Goal: Task Accomplishment & Management: Complete application form

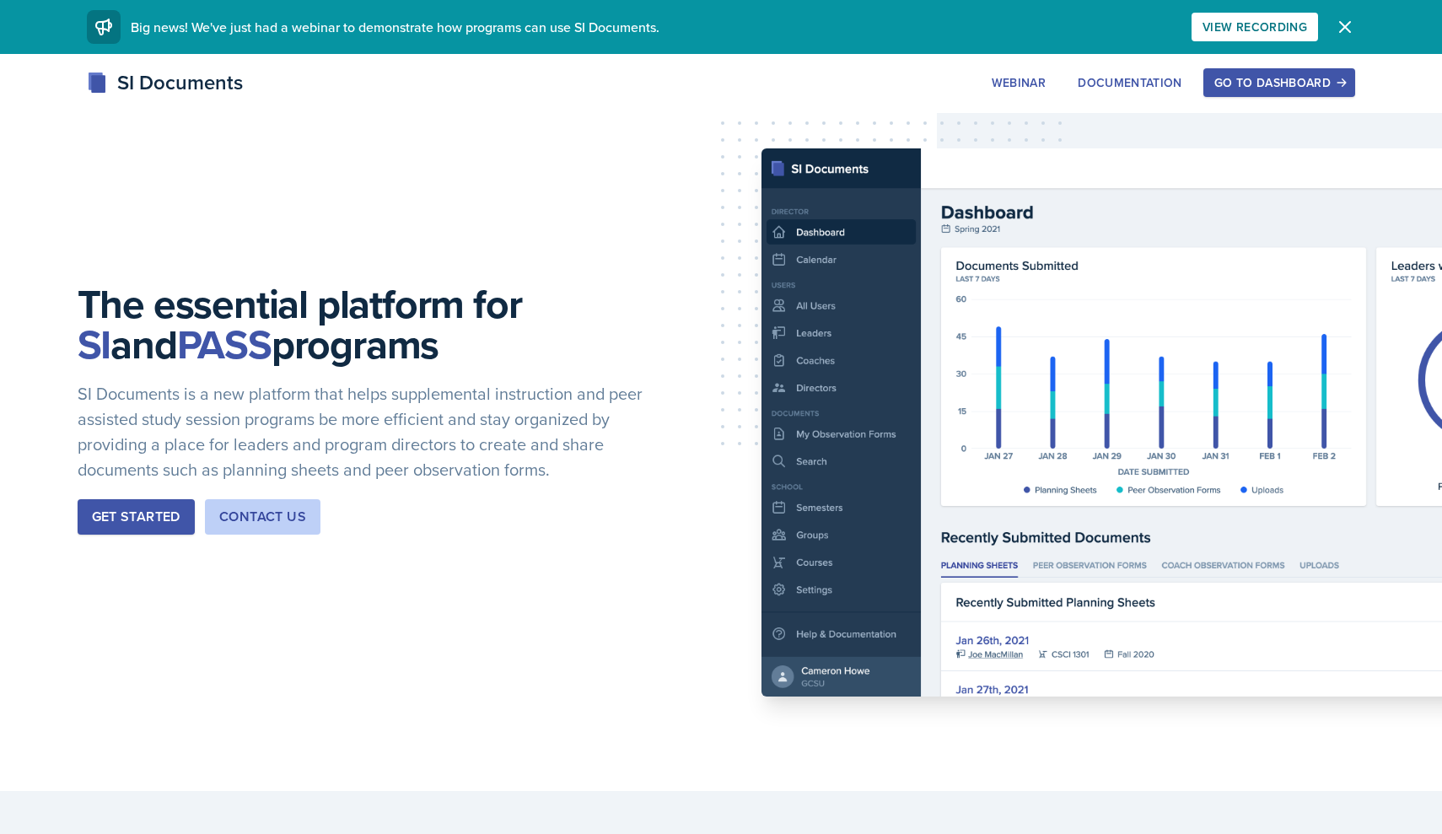
click at [1256, 81] on div "Go to Dashboard" at bounding box center [1280, 82] width 130 height 13
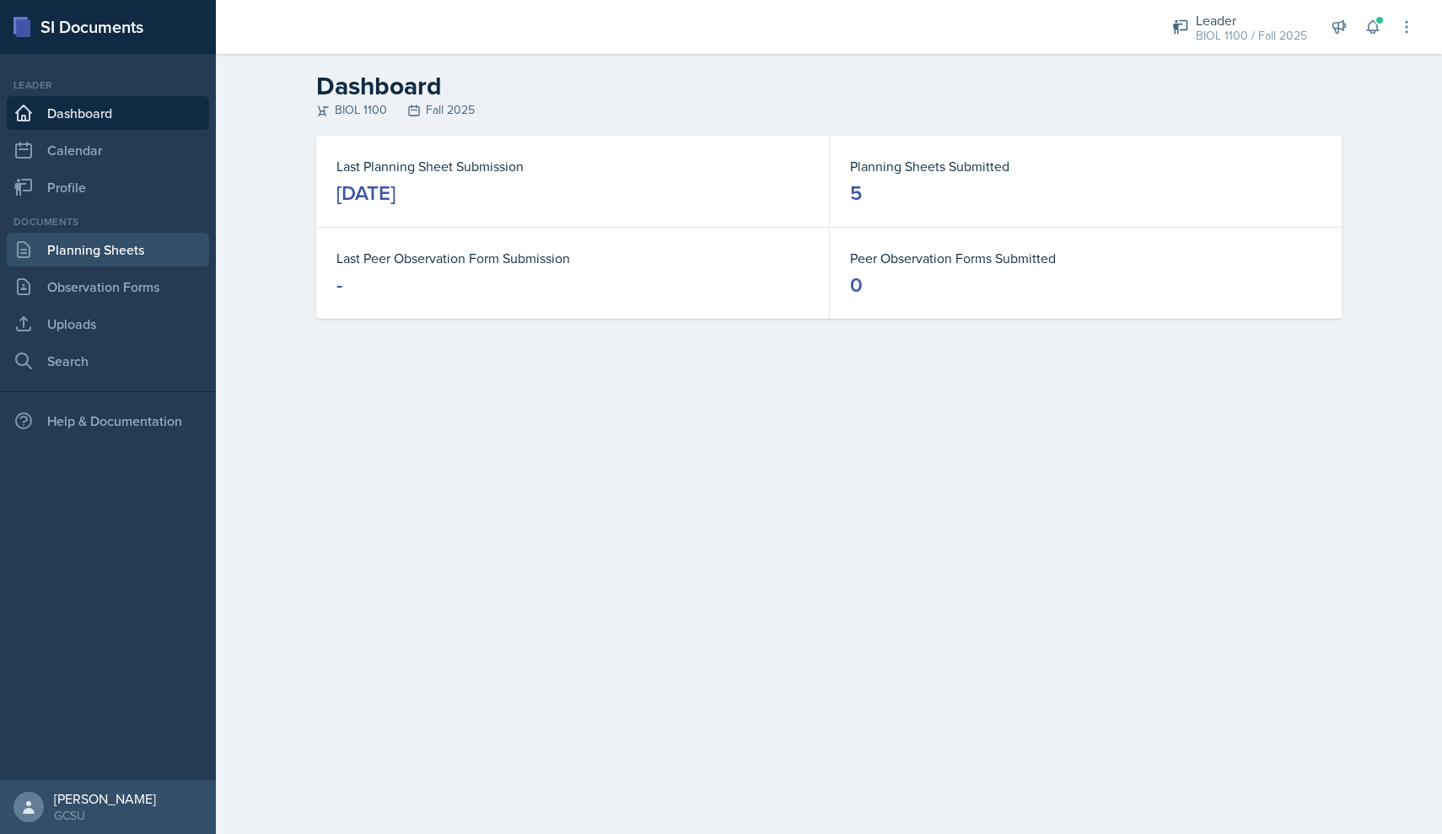
click at [86, 243] on link "Planning Sheets" at bounding box center [108, 250] width 202 height 34
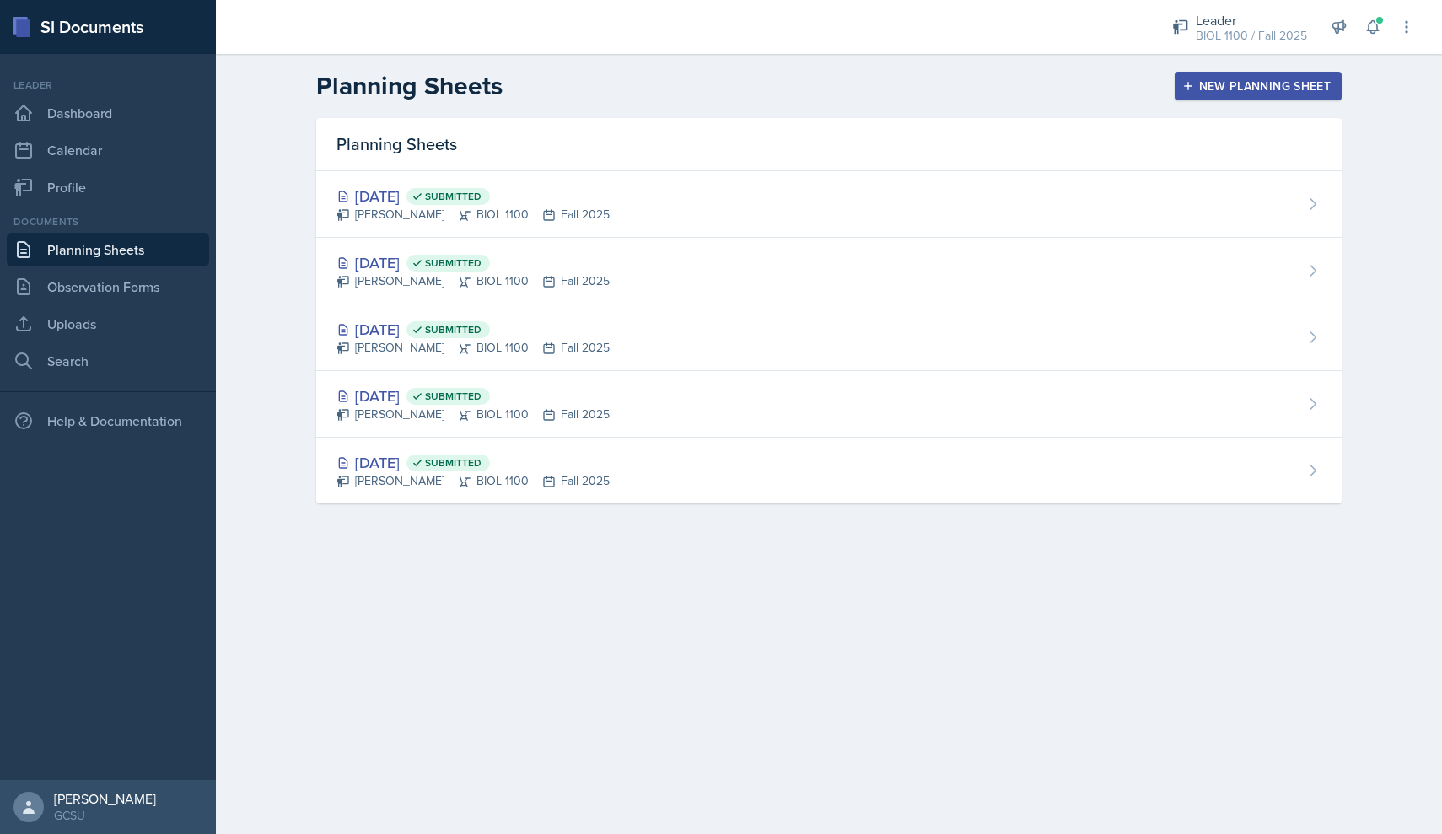
click at [1214, 83] on div "New Planning Sheet" at bounding box center [1258, 85] width 145 height 13
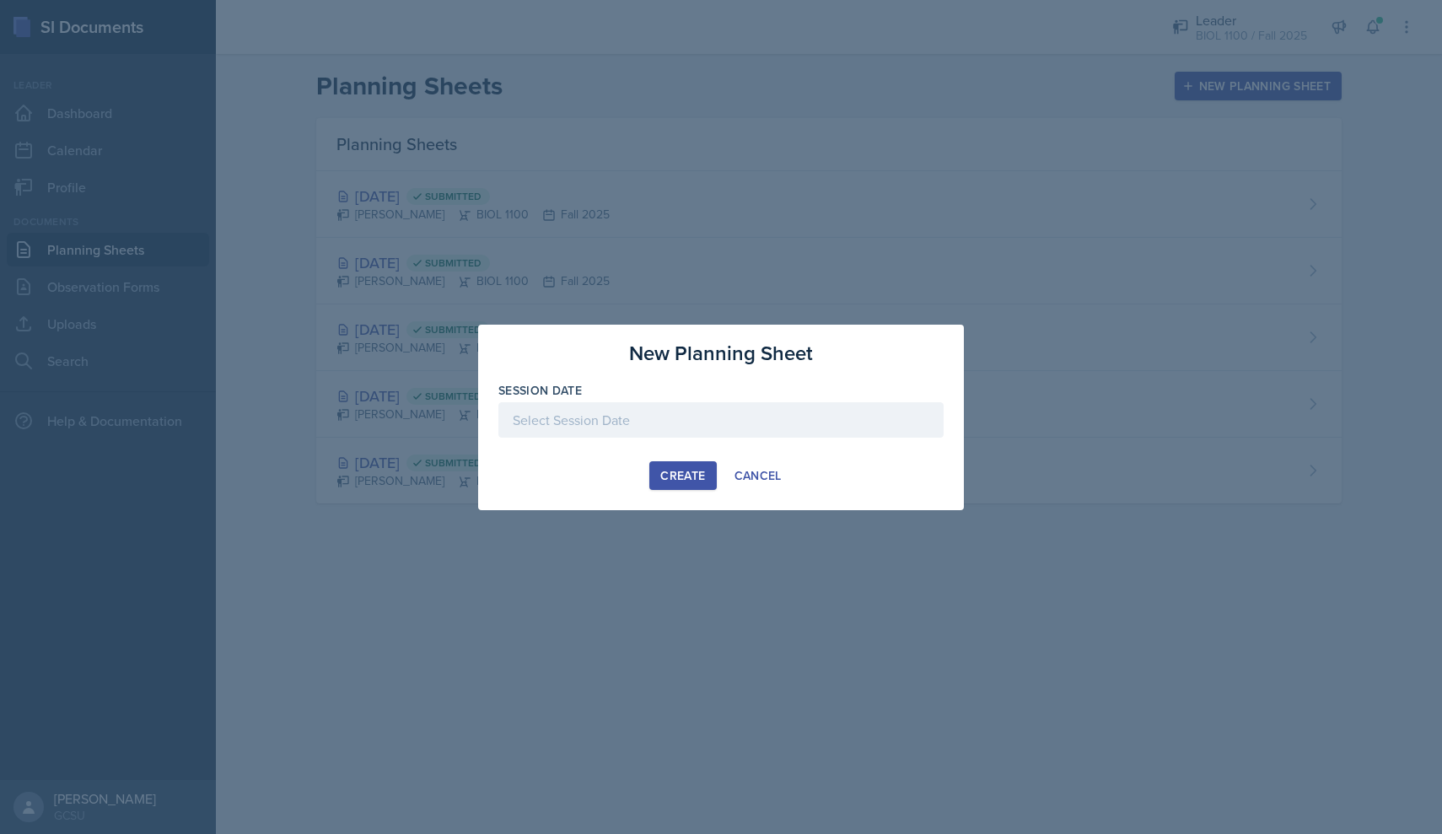
click at [626, 422] on div at bounding box center [720, 419] width 445 height 35
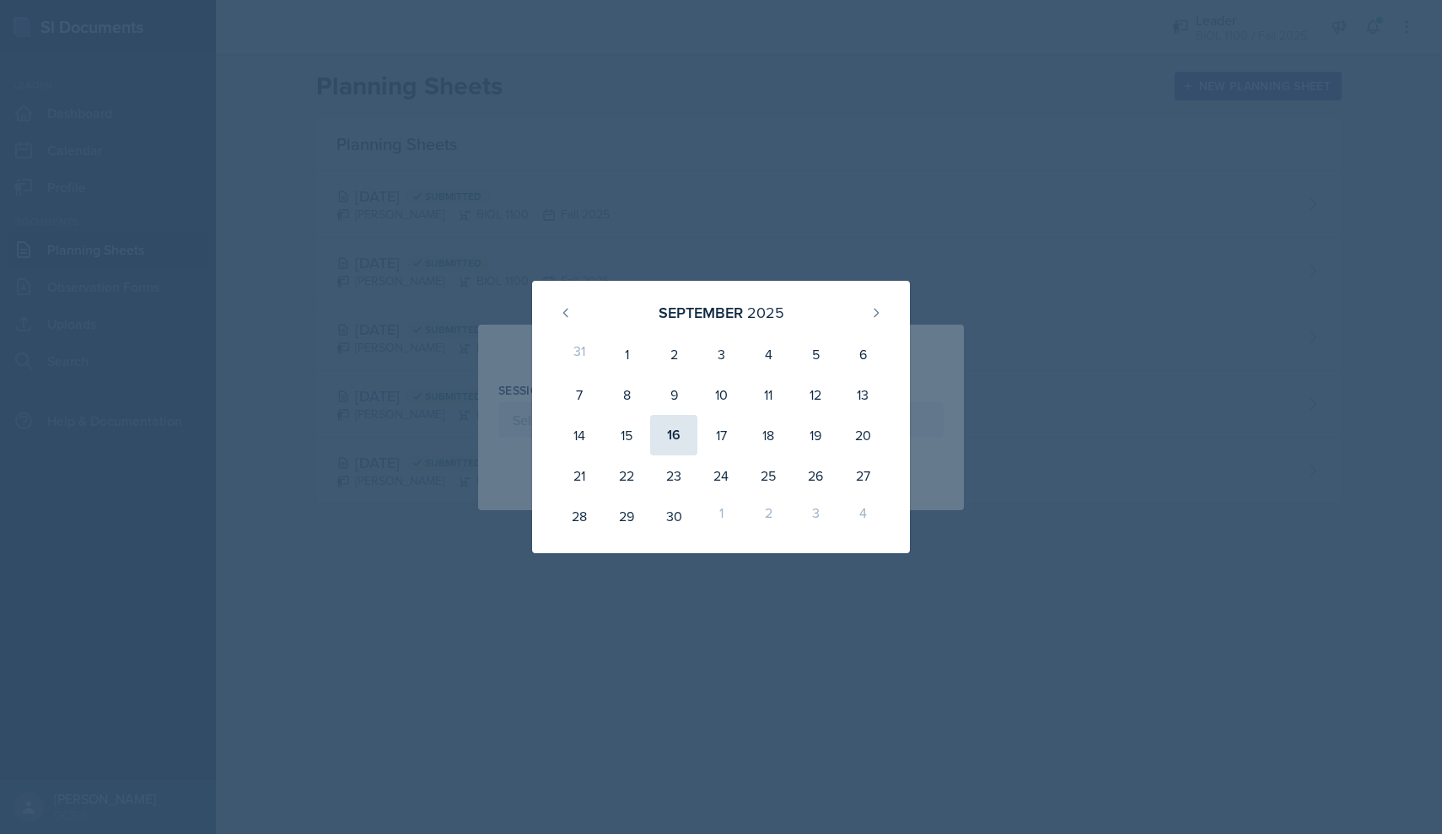
click at [675, 428] on div "16" at bounding box center [673, 435] width 47 height 40
type input "[DATE]"
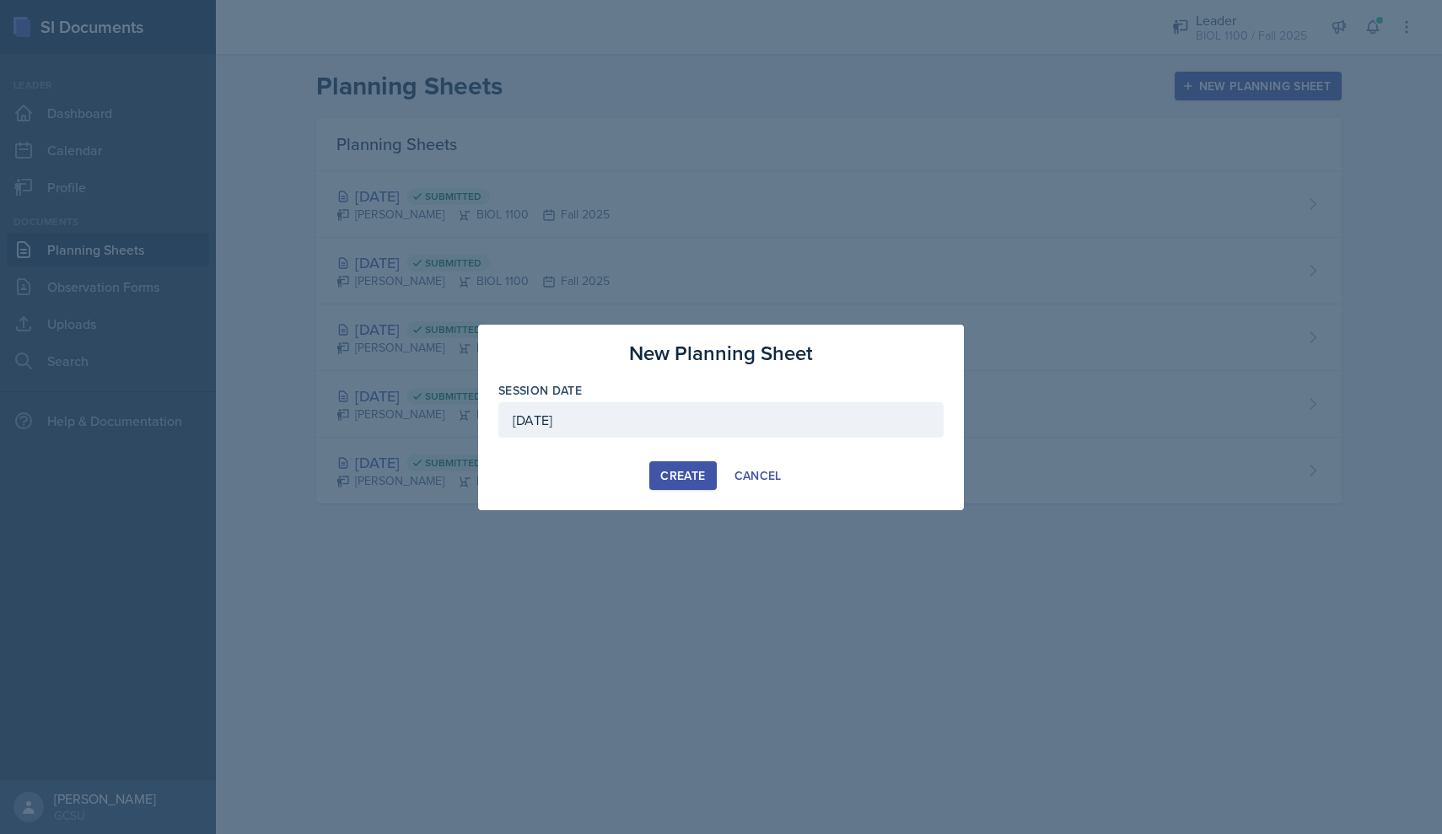
click at [690, 475] on div "Create" at bounding box center [682, 475] width 45 height 13
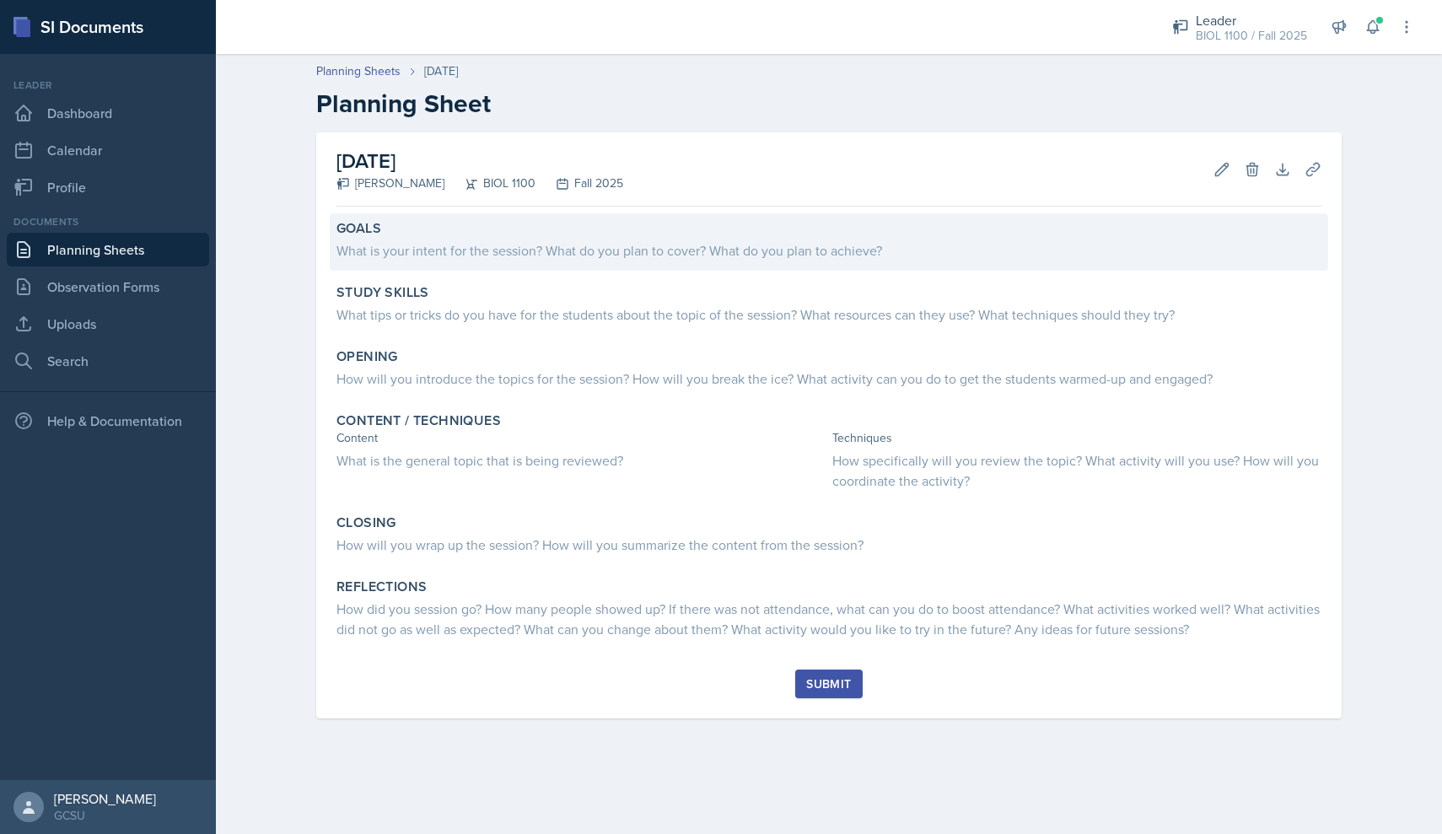
click at [489, 256] on div "What is your intent for the session? What do you plan to cover? What do you pla…" at bounding box center [829, 250] width 985 height 20
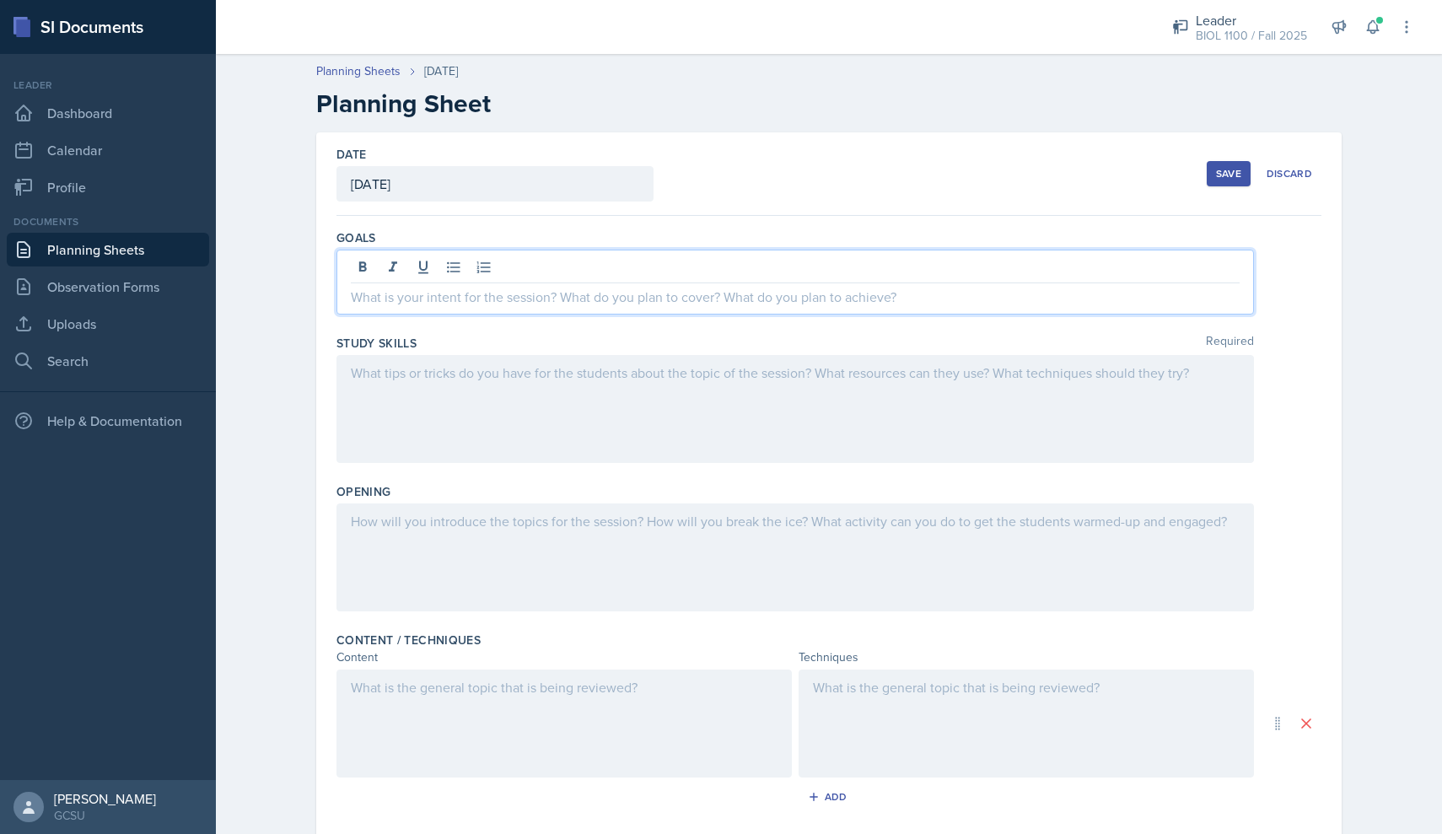
click at [524, 277] on div at bounding box center [796, 282] width 918 height 65
click at [559, 381] on div at bounding box center [796, 409] width 918 height 108
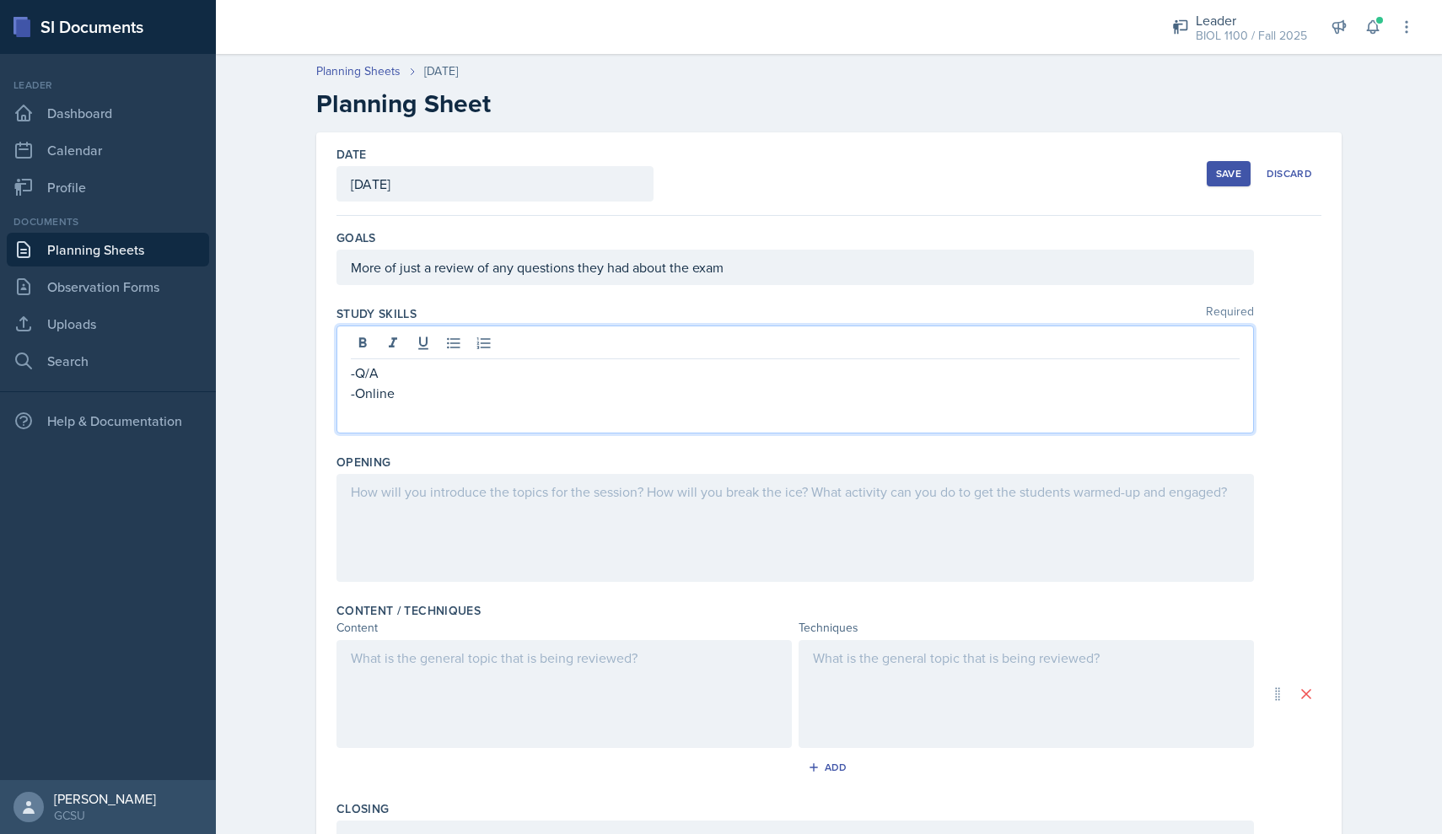
click at [548, 520] on div at bounding box center [796, 528] width 918 height 108
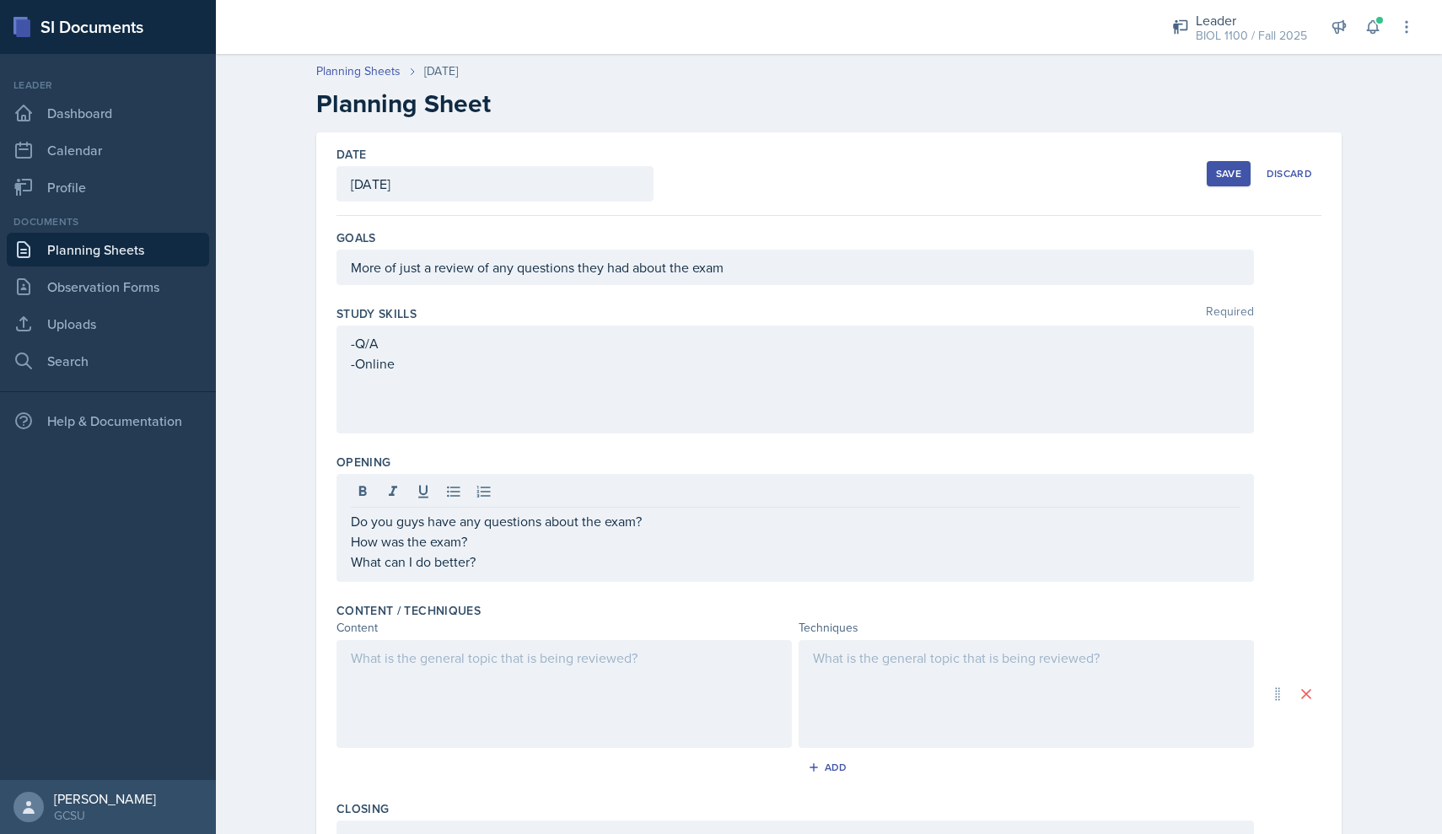
click at [512, 670] on div at bounding box center [564, 694] width 455 height 108
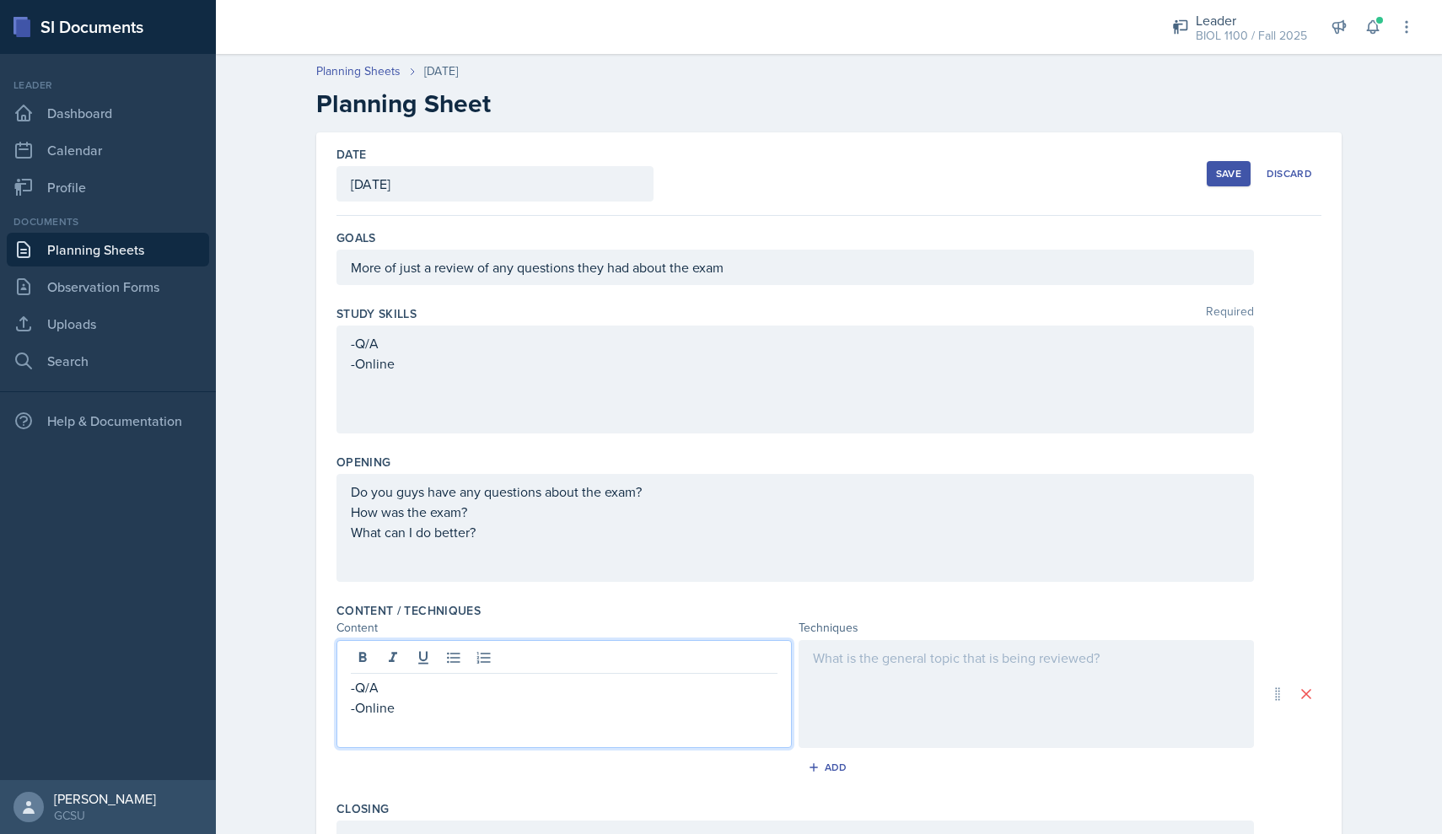
click at [848, 667] on div at bounding box center [1026, 694] width 455 height 108
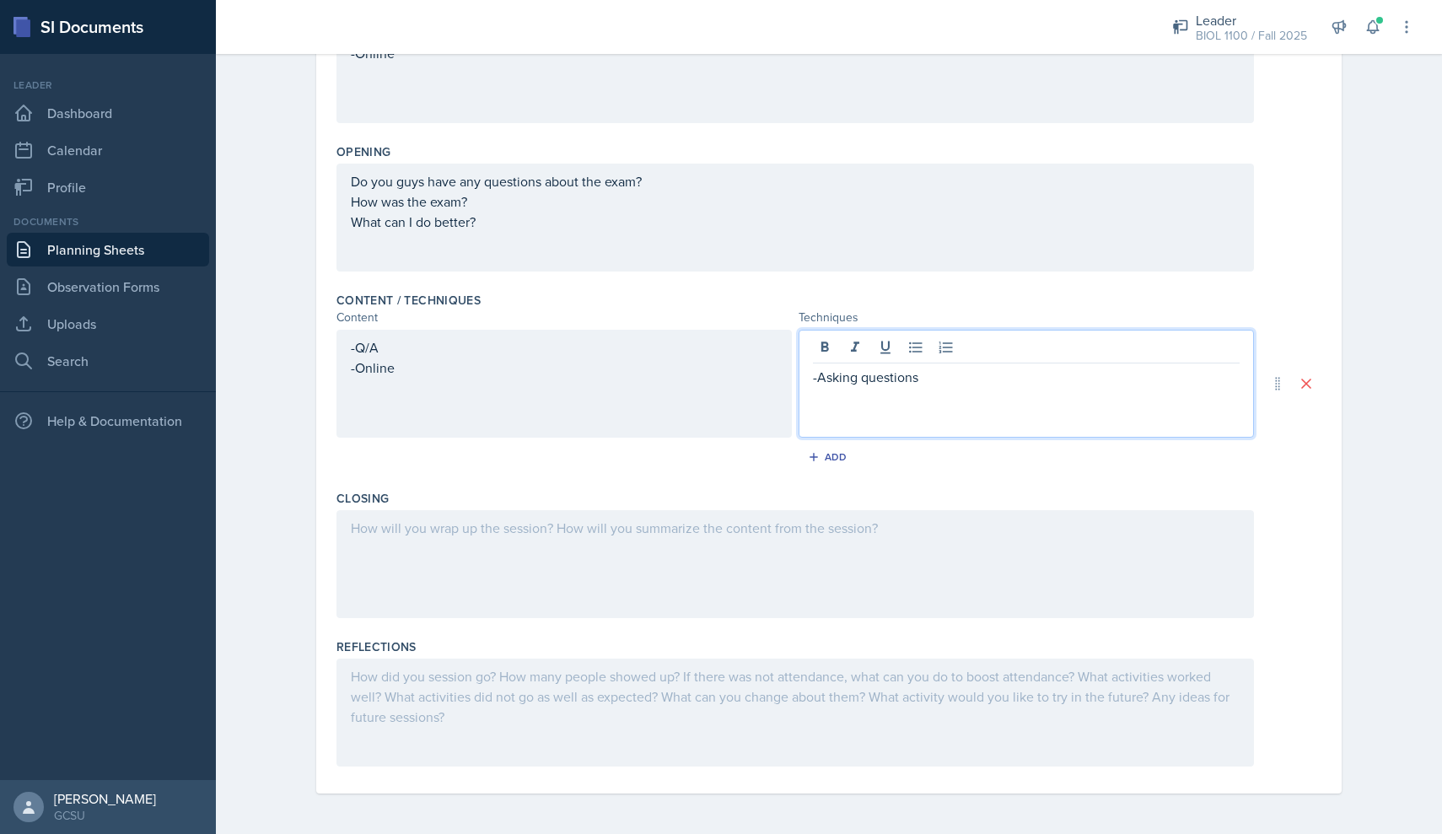
scroll to position [310, 0]
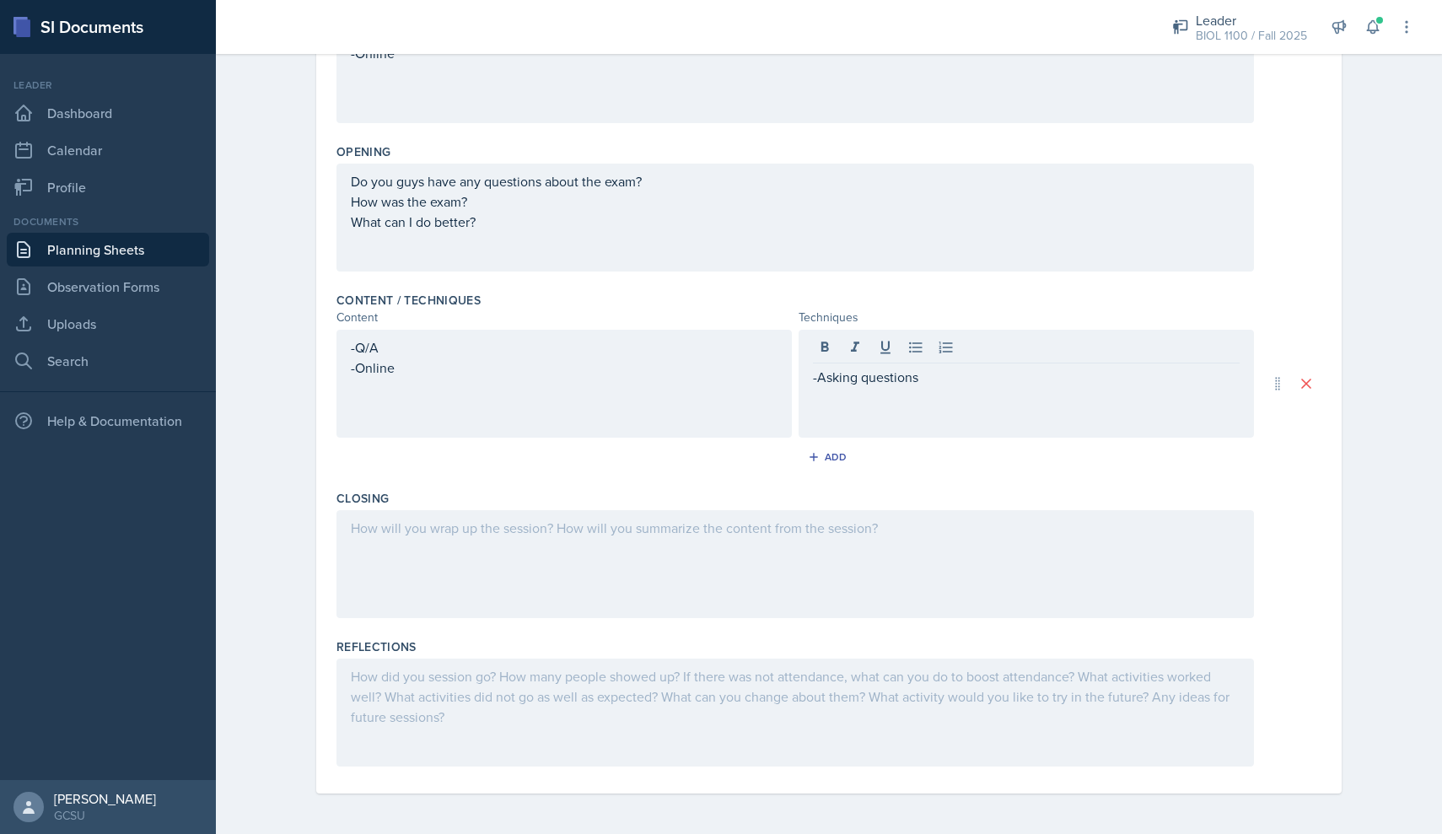
click at [465, 542] on div at bounding box center [796, 564] width 918 height 108
click at [455, 702] on div at bounding box center [796, 713] width 918 height 108
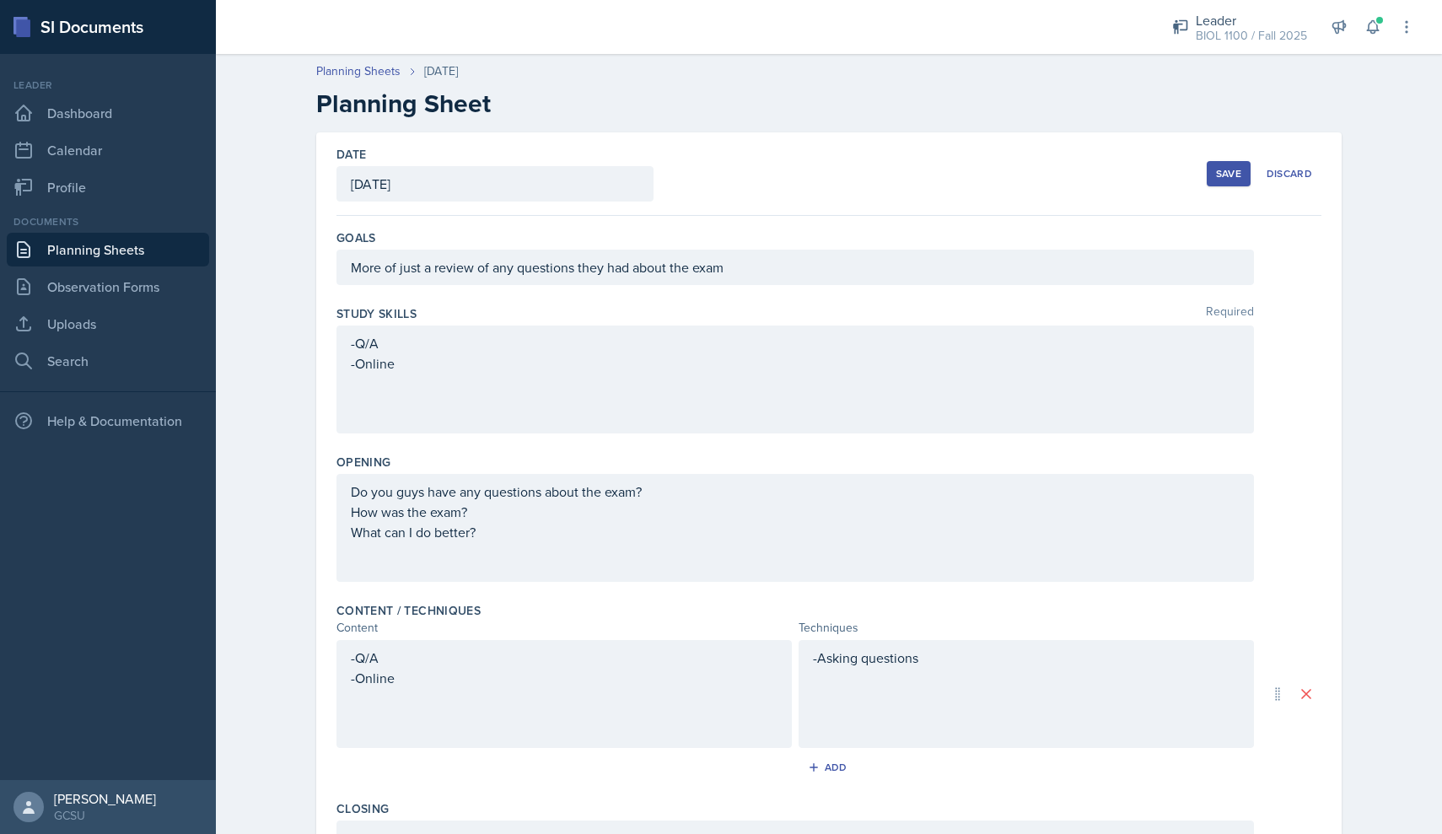
scroll to position [0, 0]
click at [1228, 159] on div "Save Discard" at bounding box center [1264, 173] width 115 height 39
click at [1231, 175] on div "Save" at bounding box center [1228, 173] width 25 height 13
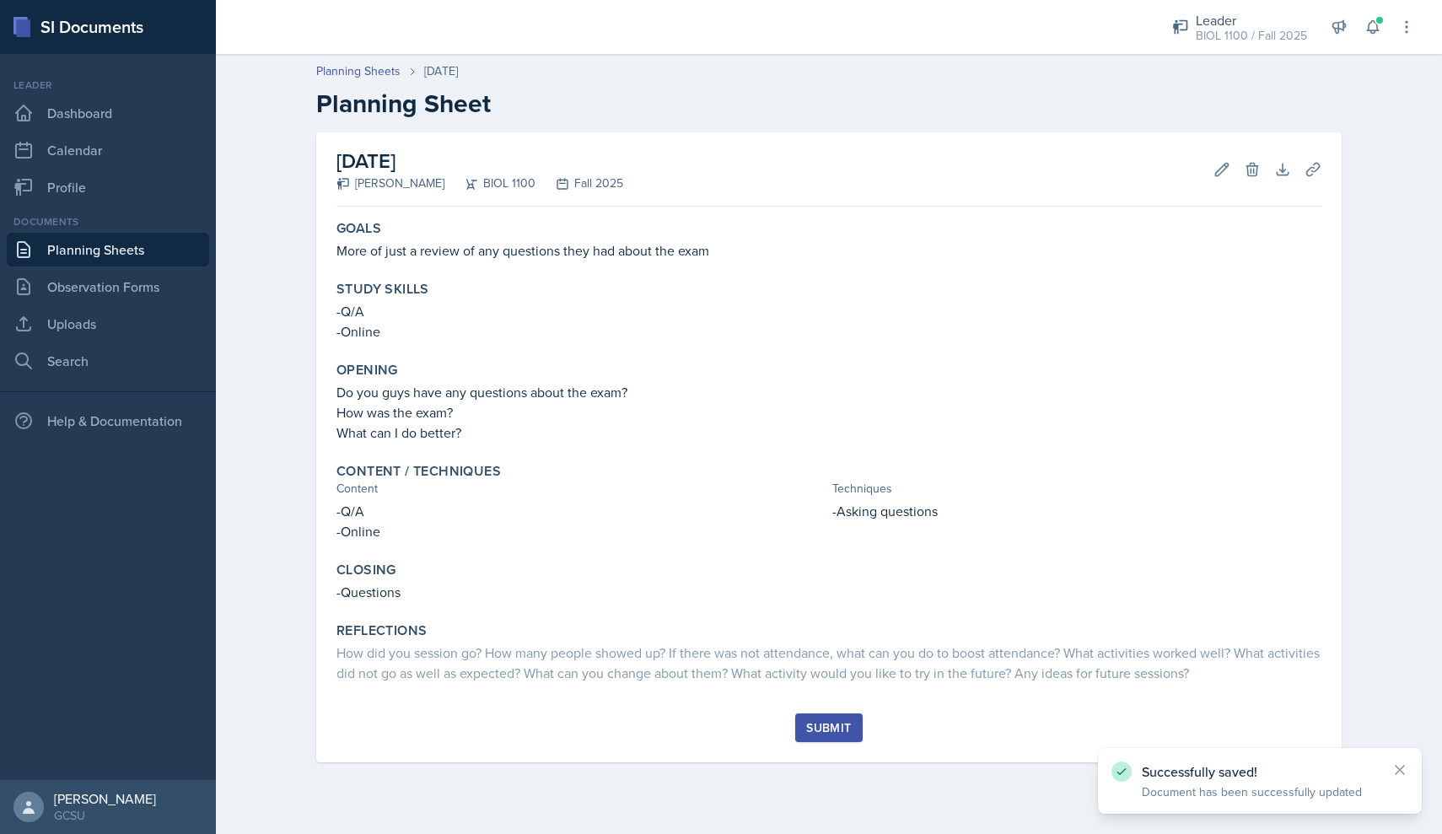
click at [819, 734] on div "Submit" at bounding box center [828, 727] width 45 height 13
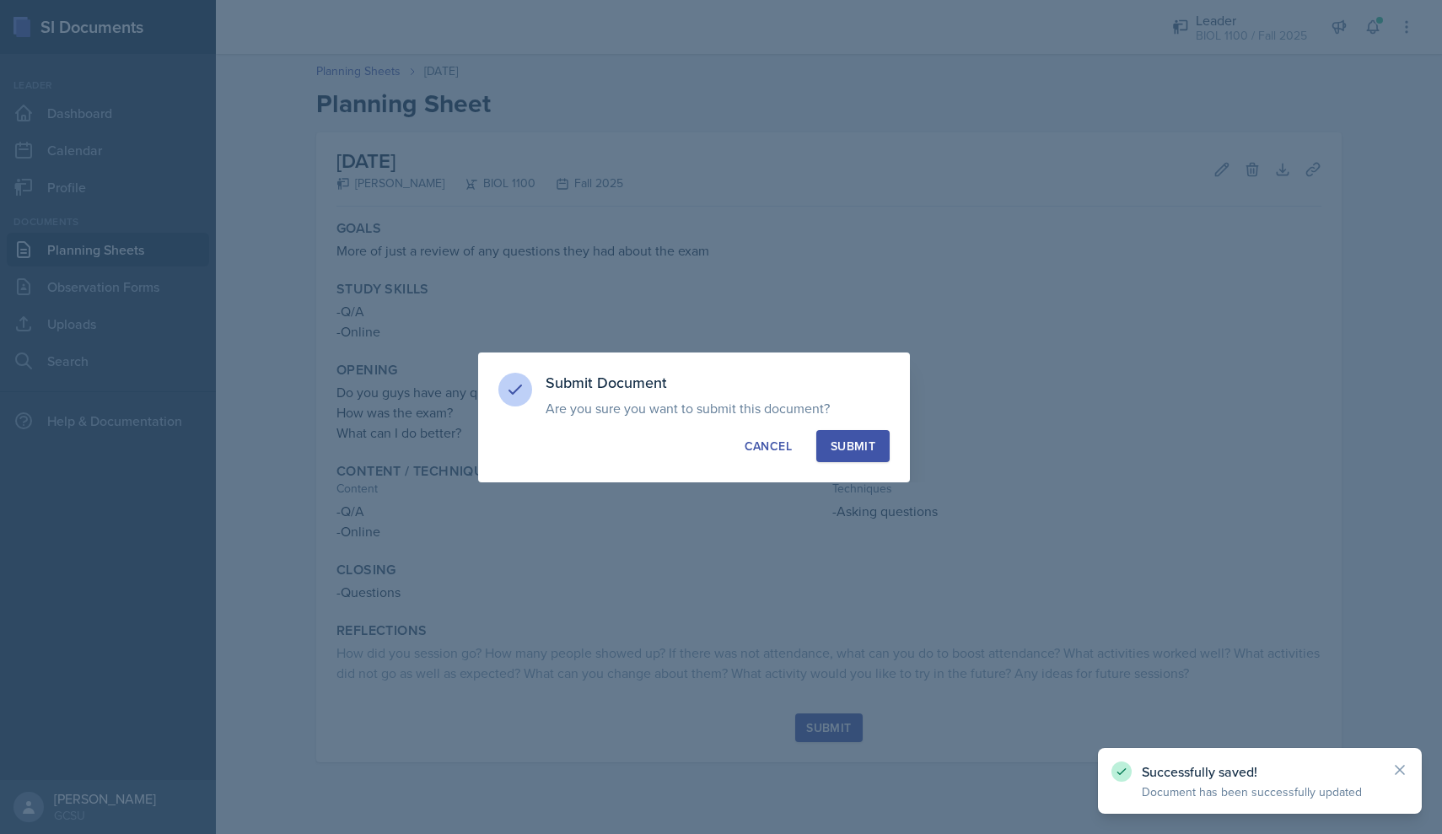
click at [838, 438] on div "Submit" at bounding box center [853, 446] width 45 height 17
